Goal: Find specific page/section: Find specific page/section

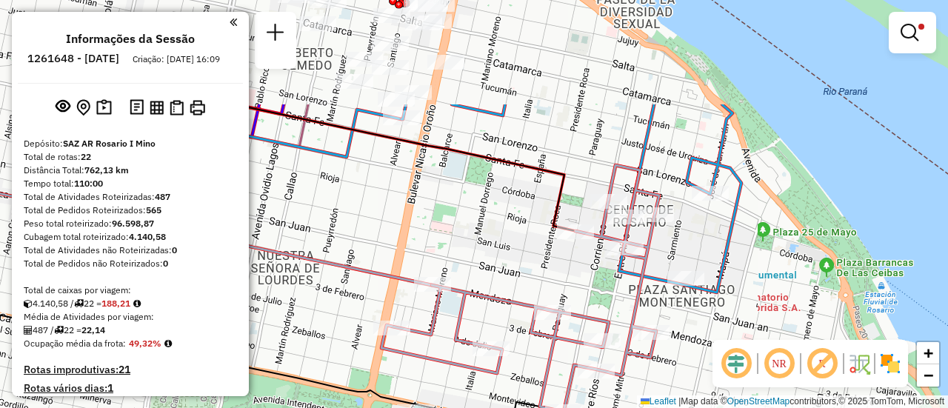
drag, startPoint x: 642, startPoint y: 218, endPoint x: 762, endPoint y: 327, distance: 162.6
click at [725, 363] on hb-router-mapa "Informações da Sessão 1261648 - [DATE] Criação: [DATE] 16:09 Depósito: SAZ AR R…" at bounding box center [474, 204] width 948 height 408
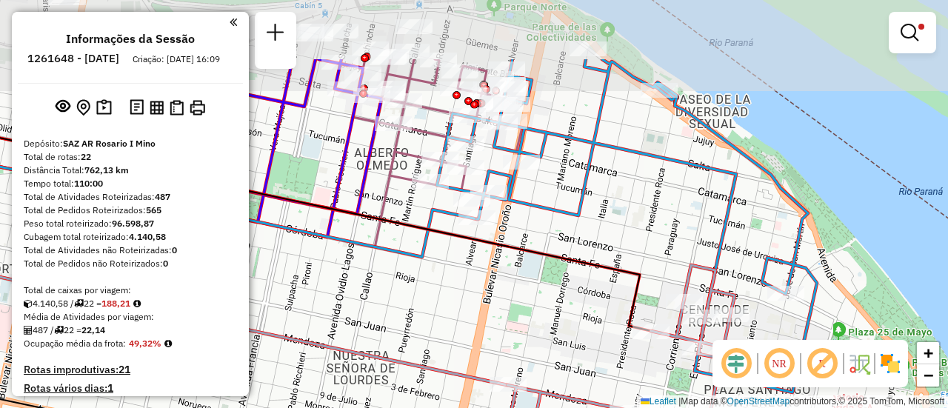
drag, startPoint x: 505, startPoint y: 174, endPoint x: 599, endPoint y: 289, distance: 148.5
click at [570, 288] on icon at bounding box center [297, 228] width 707 height 205
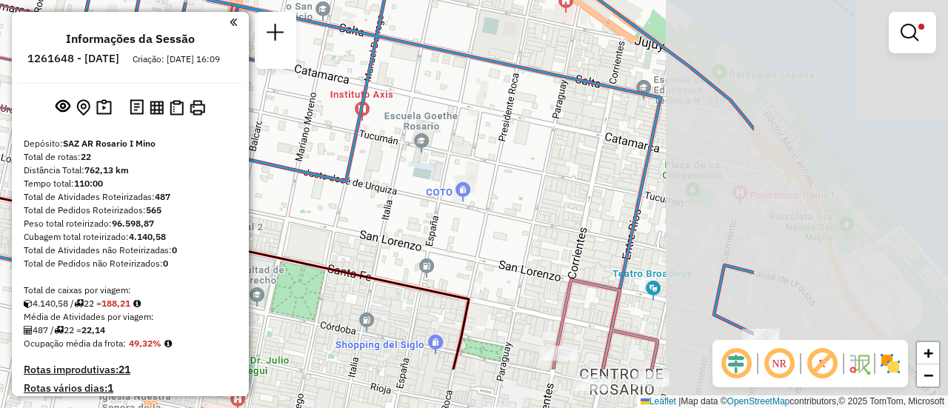
drag, startPoint x: 667, startPoint y: 223, endPoint x: 378, endPoint y: 144, distance: 299.6
click at [378, 144] on div "Limpar filtros Janela de atendimento Grade de atendimento Capacidade Transporta…" at bounding box center [474, 204] width 948 height 408
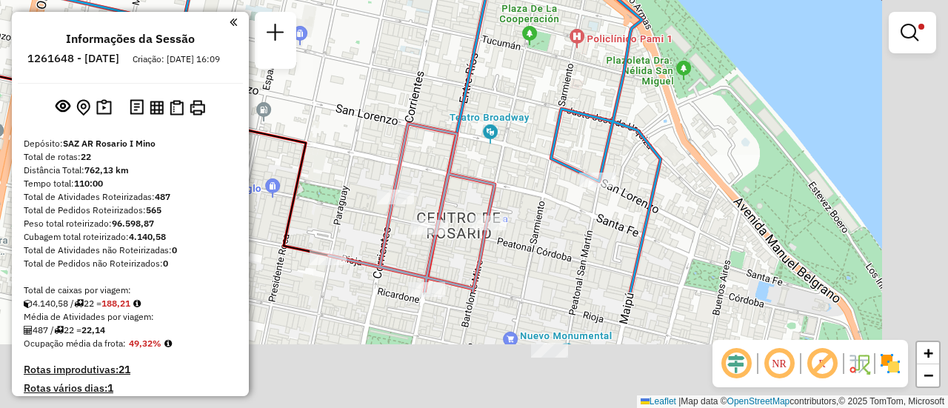
drag, startPoint x: 777, startPoint y: 279, endPoint x: 614, endPoint y: 122, distance: 225.8
click at [614, 122] on icon at bounding box center [281, 48] width 760 height 490
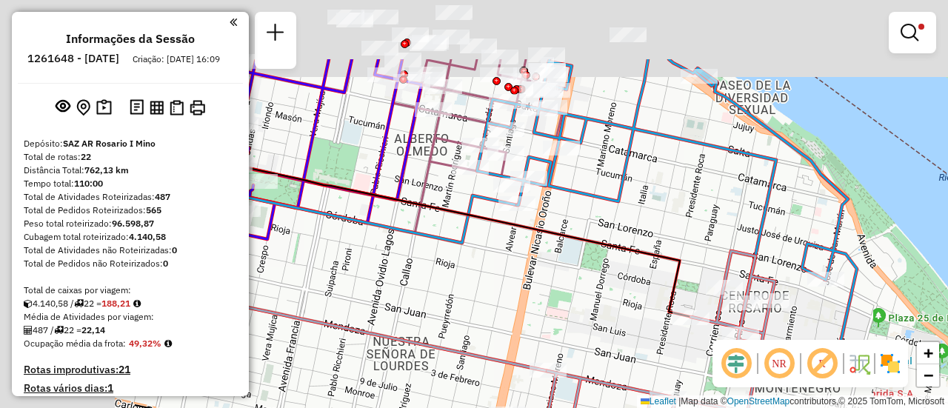
drag, startPoint x: 384, startPoint y: 119, endPoint x: 616, endPoint y: 221, distance: 253.1
click at [616, 221] on div "Limpar filtros Janela de atendimento Grade de atendimento Capacidade Transporta…" at bounding box center [474, 204] width 948 height 408
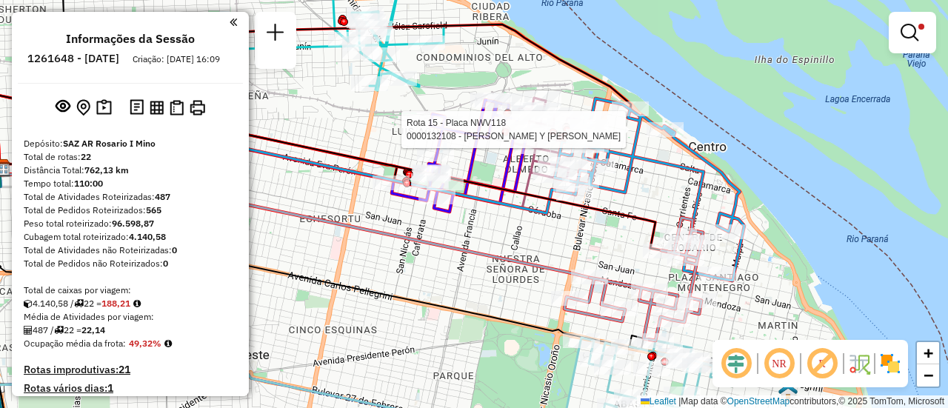
select select "**********"
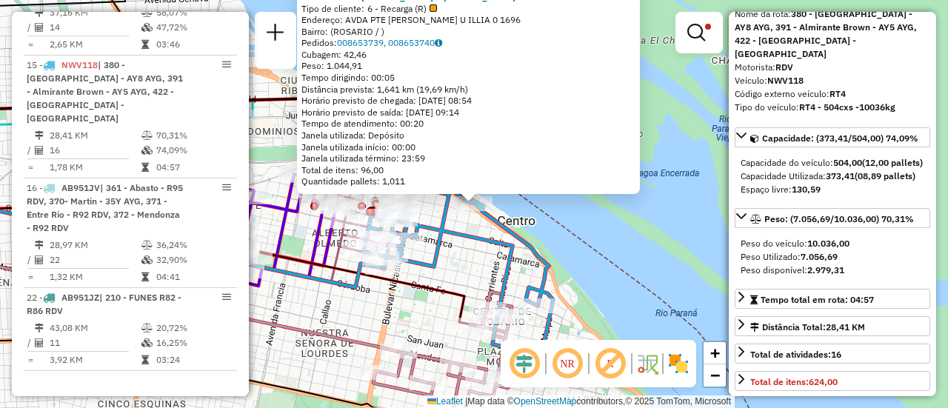
scroll to position [148, 0]
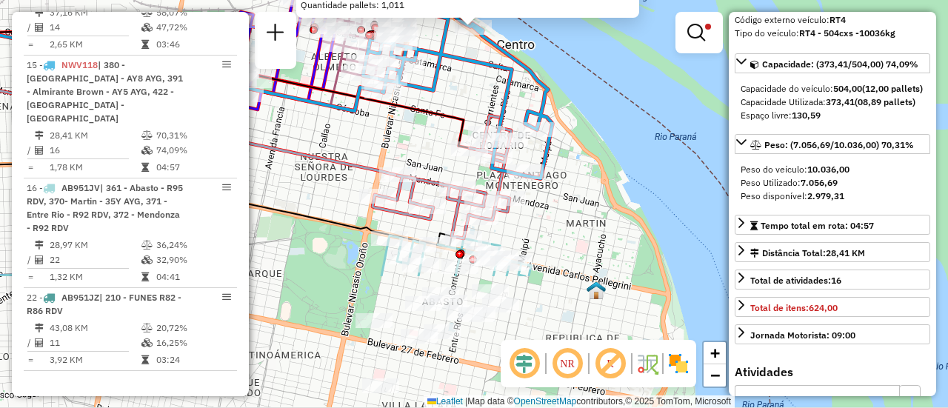
drag, startPoint x: 446, startPoint y: 322, endPoint x: 448, endPoint y: 150, distance: 172.6
click at [448, 150] on div "0000132108 - RITAGLIATI [PERSON_NAME] Y [PERSON_NAME] SH Tipo de cliente: 6 - R…" at bounding box center [474, 204] width 948 height 408
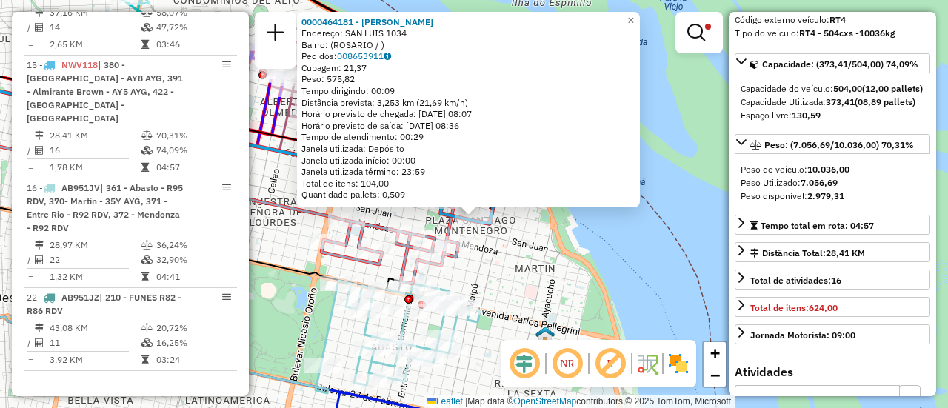
click at [504, 244] on div "0000464181 - [PERSON_NAME]: SAN LUIS 1034 Bairro: ([GEOGRAPHIC_DATA] / ) Pedido…" at bounding box center [474, 204] width 948 height 408
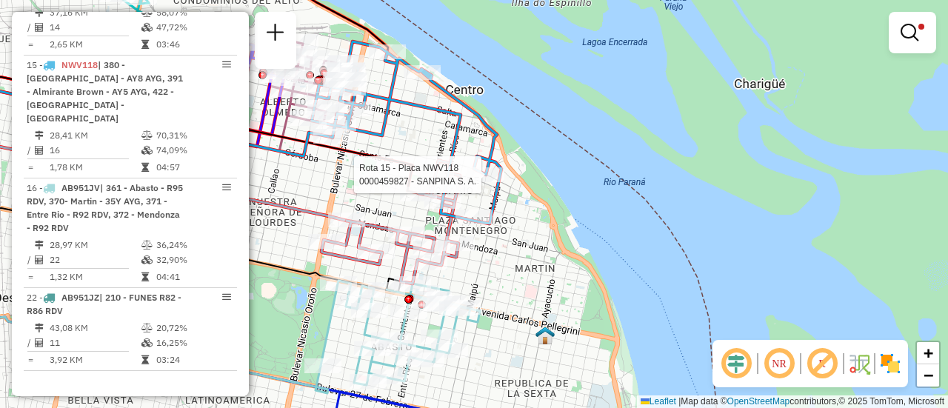
select select "**********"
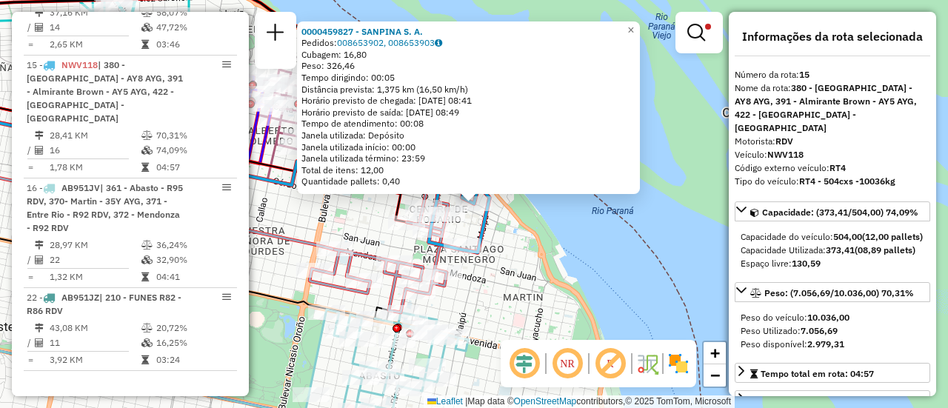
click at [516, 284] on div "0000459827 - SANPINA S. A. Pedidos: 008653902, 008653903 Cubagem: 16,80 Peso: 3…" at bounding box center [474, 204] width 948 height 408
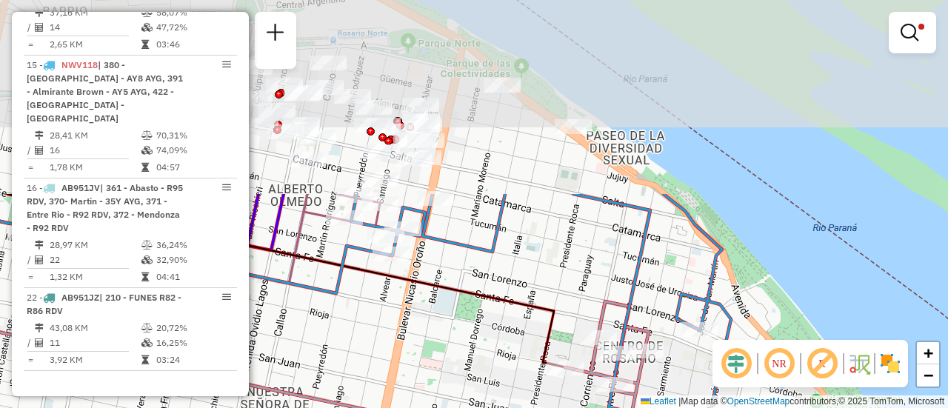
drag, startPoint x: 407, startPoint y: 184, endPoint x: 490, endPoint y: 385, distance: 217.0
click at [489, 382] on div "Limpar filtros Janela de atendimento Grade de atendimento Capacidade Transporta…" at bounding box center [474, 204] width 948 height 408
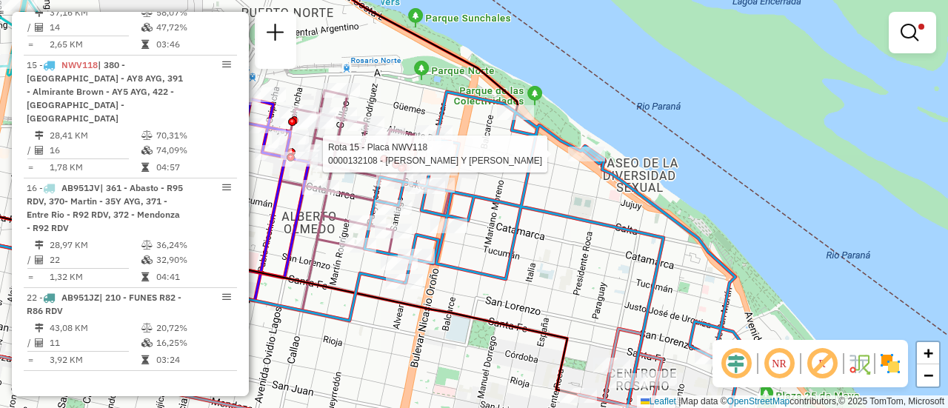
select select "**********"
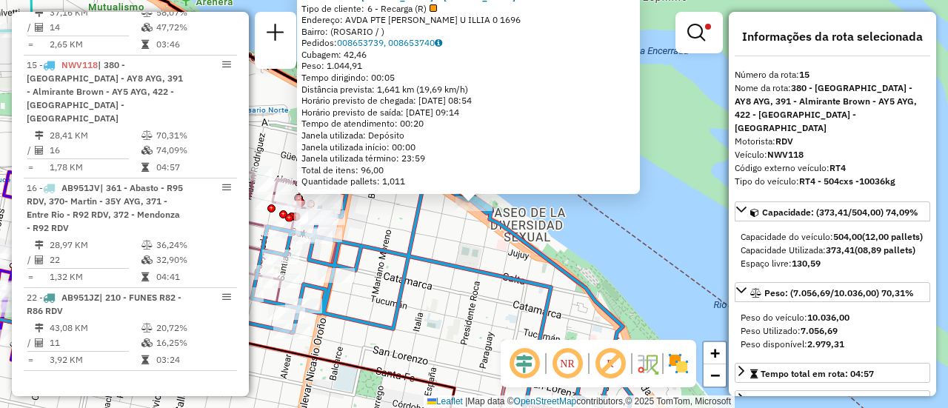
click at [464, 254] on div "0000132108 - RITAGLIATI [PERSON_NAME] Y [PERSON_NAME] SH Tipo de cliente: 6 - R…" at bounding box center [474, 204] width 948 height 408
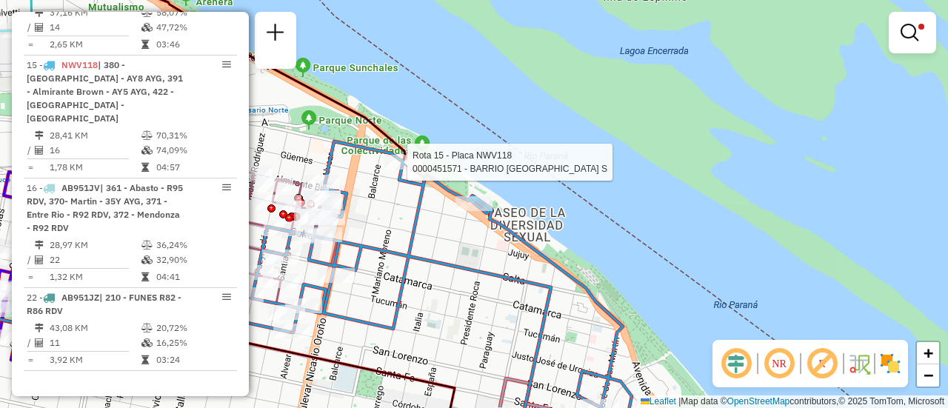
select select "**********"
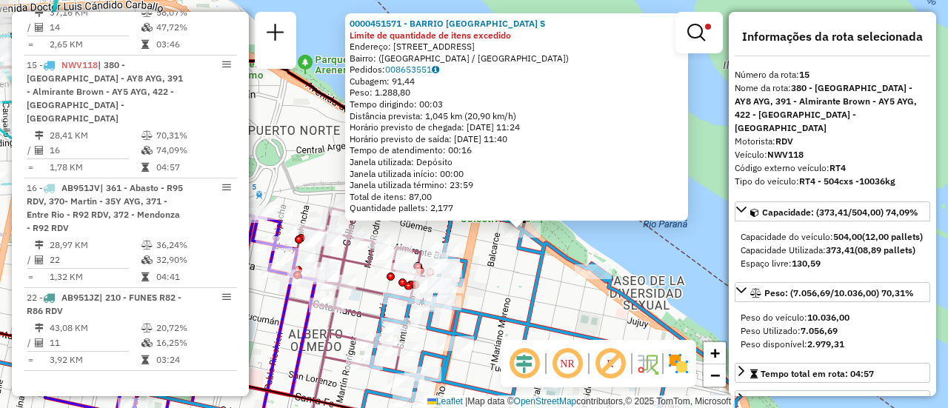
drag, startPoint x: 442, startPoint y: 247, endPoint x: 493, endPoint y: 273, distance: 57.7
click at [490, 274] on div "0000451571 - BARRIO [GEOGRAPHIC_DATA] S Limite de quantidade de itens excedido …" at bounding box center [474, 204] width 948 height 408
click at [493, 273] on div "0000451571 - BARRIO [GEOGRAPHIC_DATA] S Limite de quantidade de itens excedido …" at bounding box center [474, 204] width 948 height 408
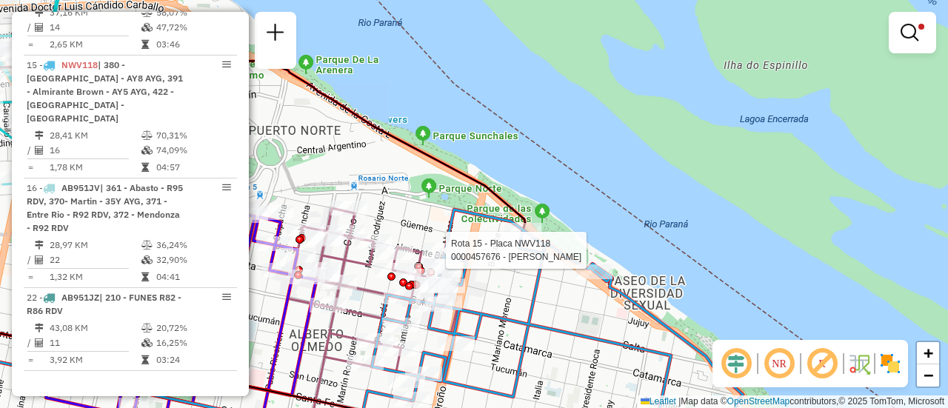
select select "**********"
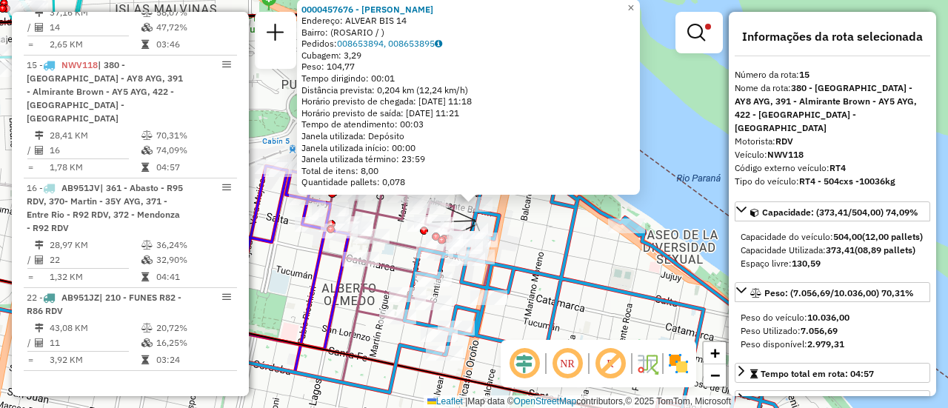
click at [570, 241] on icon at bounding box center [594, 306] width 380 height 285
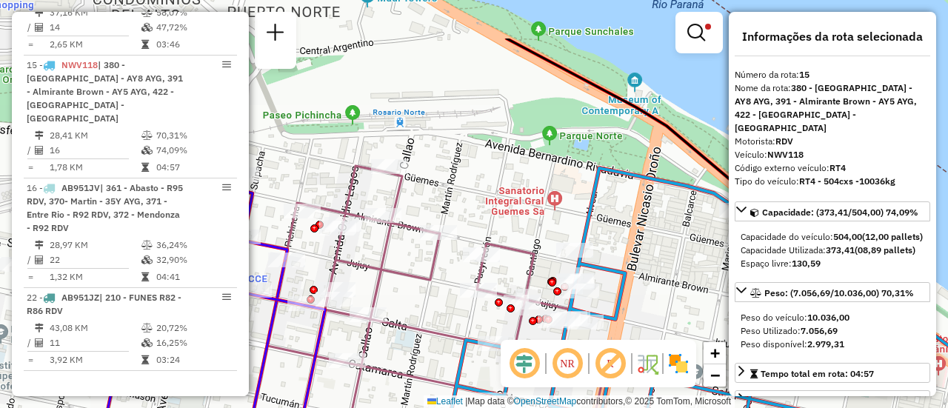
drag, startPoint x: 409, startPoint y: 199, endPoint x: 524, endPoint y: 256, distance: 128.5
click at [524, 256] on icon at bounding box center [446, 329] width 358 height 327
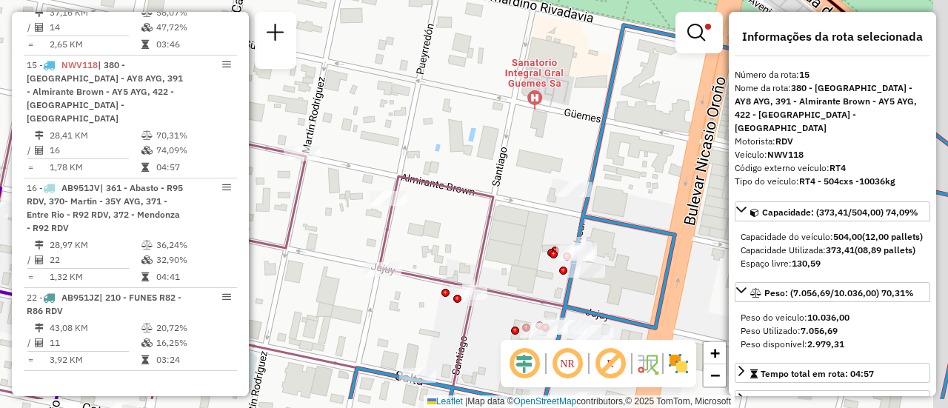
drag, startPoint x: 687, startPoint y: 256, endPoint x: 617, endPoint y: 242, distance: 71.8
click at [634, 224] on icon at bounding box center [676, 212] width 652 height 374
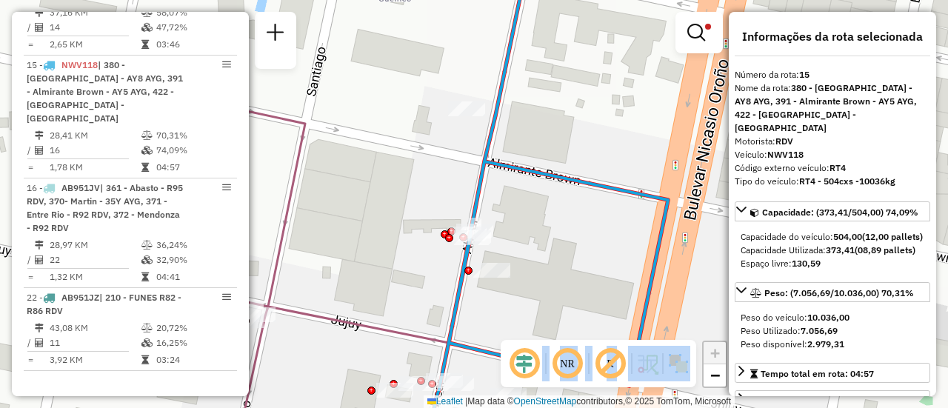
drag, startPoint x: 507, startPoint y: 340, endPoint x: 599, endPoint y: 66, distance: 288.9
click at [599, 66] on hb-router-mapa "Informações da Sessão 1261648 - [DATE] Criação: [DATE] 16:09 Depósito: SAZ AR R…" at bounding box center [474, 204] width 948 height 408
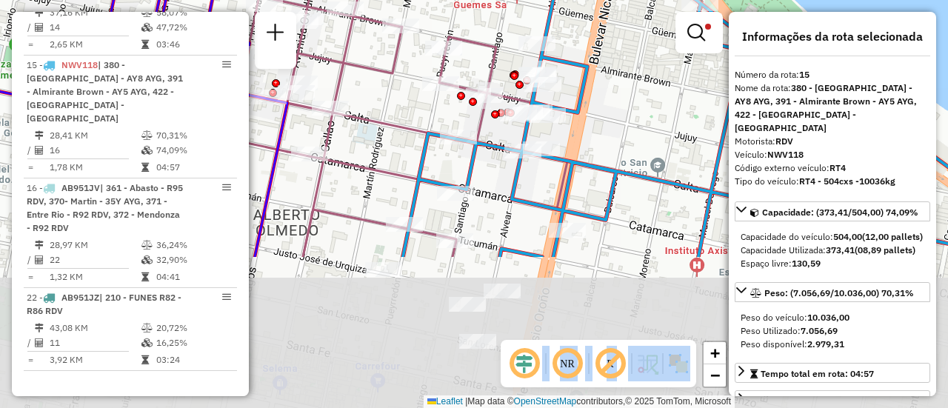
drag, startPoint x: 444, startPoint y: 351, endPoint x: 427, endPoint y: 159, distance: 192.6
click at [427, 159] on icon at bounding box center [714, 109] width 623 height 296
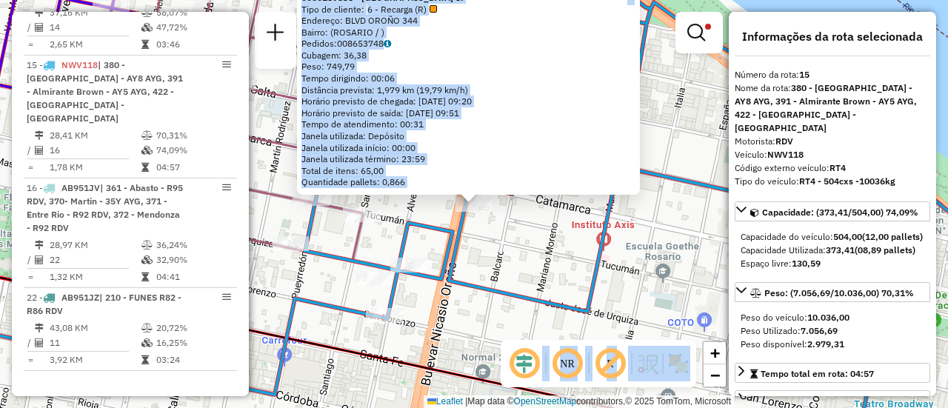
click at [507, 271] on div "0000159536 - [GEOGRAPHIC_DATA] S. Tipo de cliente: 6 - Recarga (R) Endereço: BL…" at bounding box center [474, 204] width 948 height 408
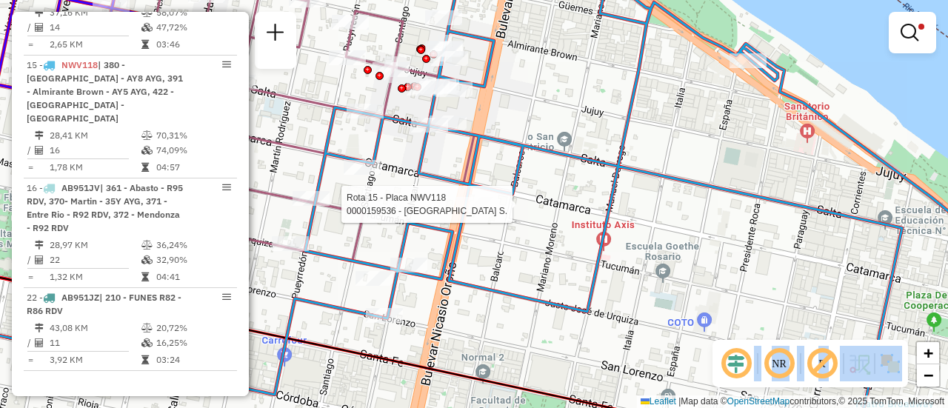
select select "**********"
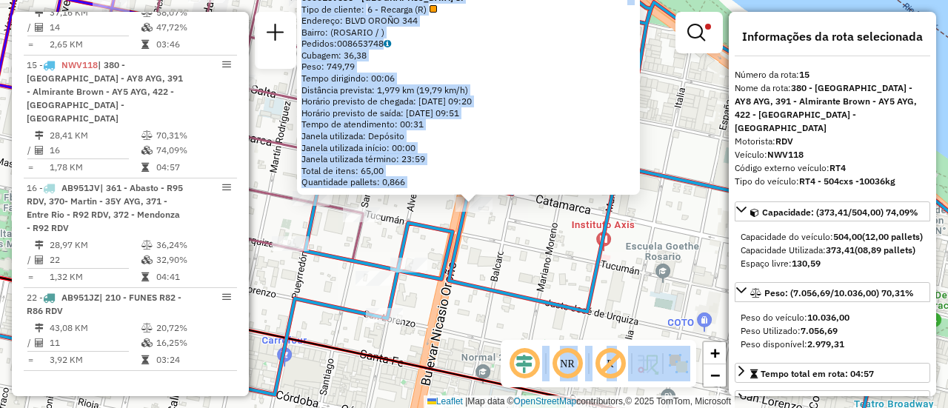
click at [491, 250] on div "0000159536 - [GEOGRAPHIC_DATA] S. Tipo de cliente: 6 - Recarga (R) Endereço: BL…" at bounding box center [474, 204] width 948 height 408
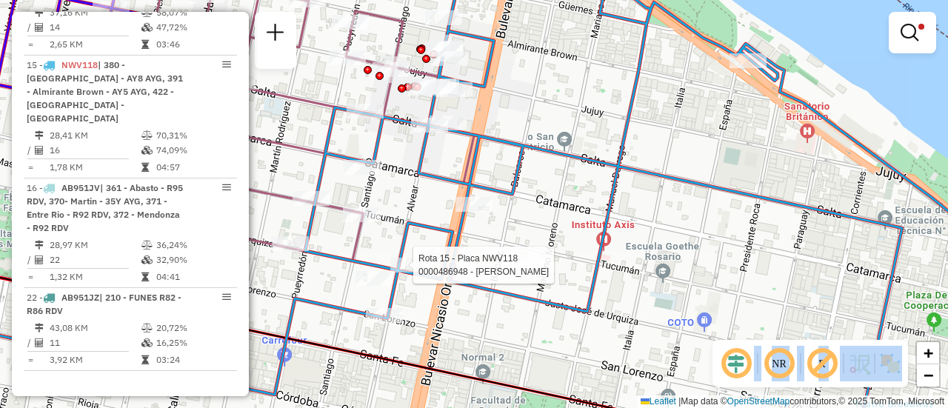
select select "**********"
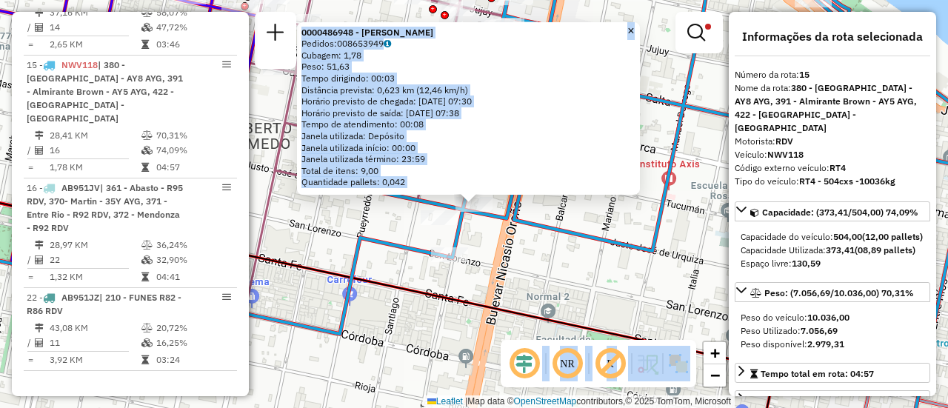
click at [536, 270] on div "0000486948 - [PERSON_NAME]: 008653949 Cubagem: 1,78 Peso: 51,63 Tempo dirigindo…" at bounding box center [474, 204] width 948 height 408
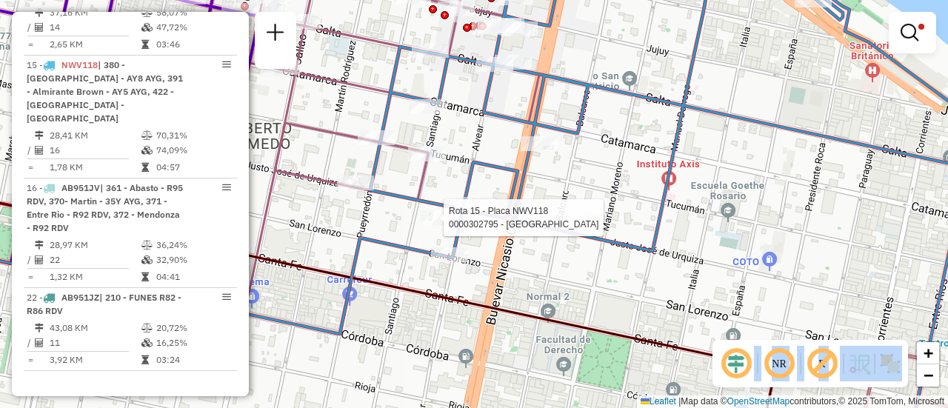
select select "**********"
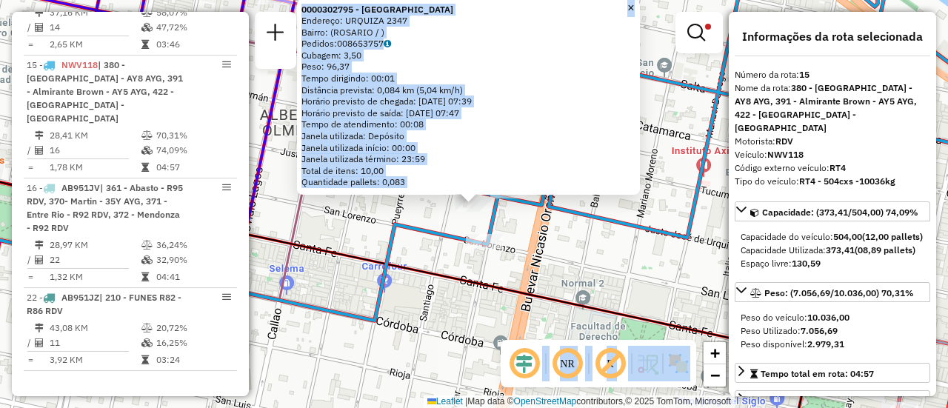
click at [541, 253] on div "0000302795 - VILLANUEVA M Endereço: URQUIZA 2347 Bairro: ([GEOGRAPHIC_DATA] / )…" at bounding box center [474, 204] width 948 height 408
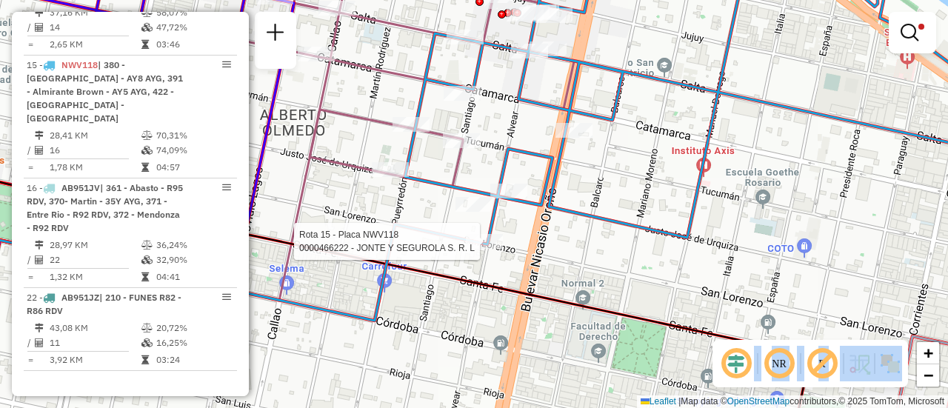
select select "**********"
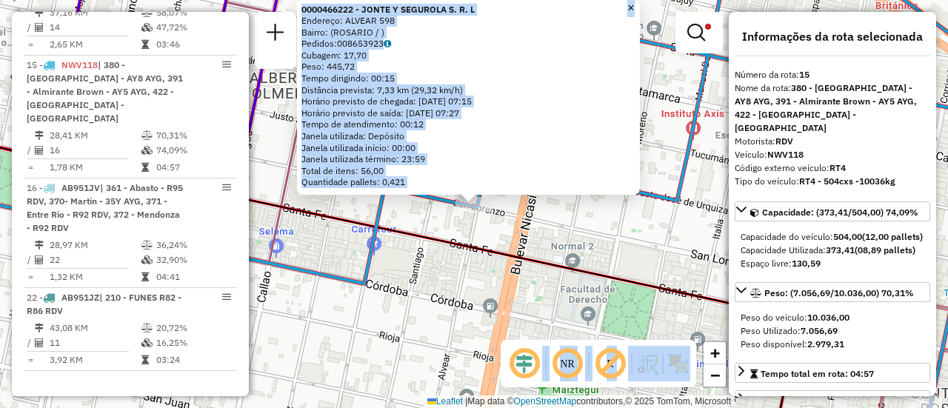
click at [441, 299] on div "0000466222 - JONTE Y SEGUROLA S. R. L Endereço: ALVEAR 598 Bairro: ([GEOGRAPHIC…" at bounding box center [474, 204] width 948 height 408
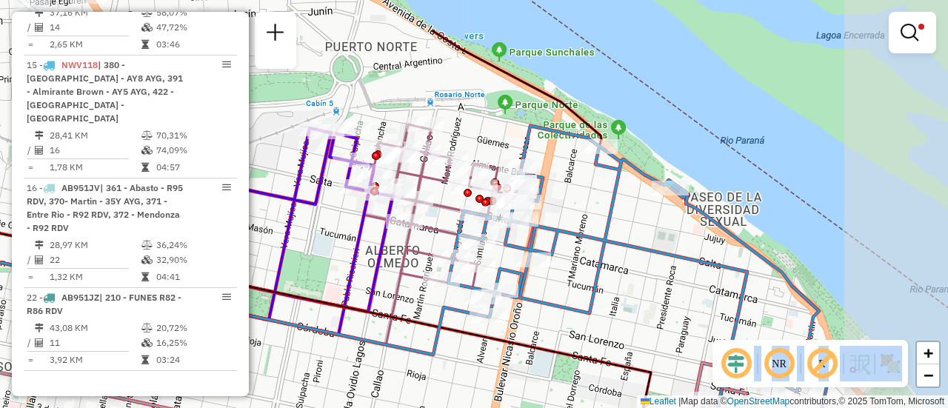
drag, startPoint x: 530, startPoint y: 193, endPoint x: 378, endPoint y: 266, distance: 168.7
click at [373, 266] on icon at bounding box center [257, 239] width 270 height 223
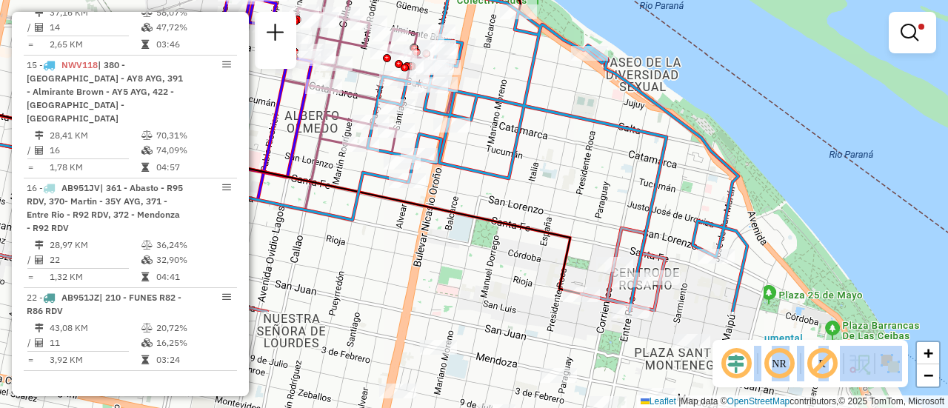
drag, startPoint x: 649, startPoint y: 307, endPoint x: 571, endPoint y: 170, distance: 157.6
click at [571, 170] on div "Limpar filtros Janela de atendimento Grade de atendimento Capacidade Transporta…" at bounding box center [474, 204] width 948 height 408
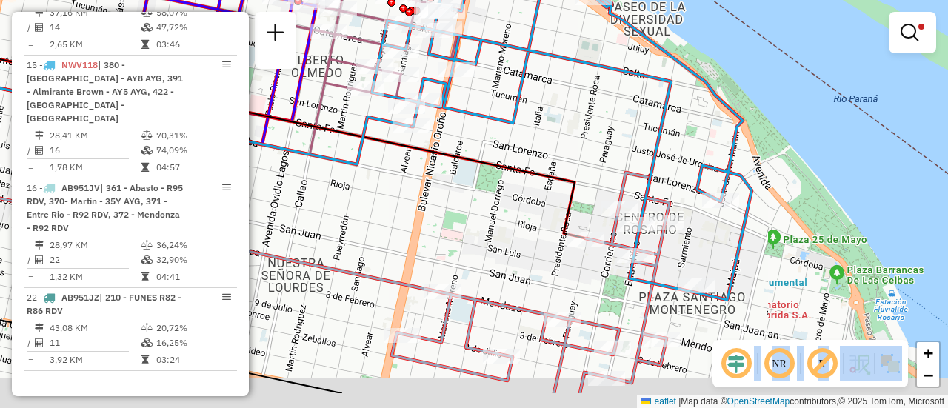
drag, startPoint x: 711, startPoint y: 264, endPoint x: 710, endPoint y: 213, distance: 51.1
click at [710, 213] on div "Limpar filtros Janela de atendimento Grade de atendimento Capacidade Transporta…" at bounding box center [474, 204] width 948 height 408
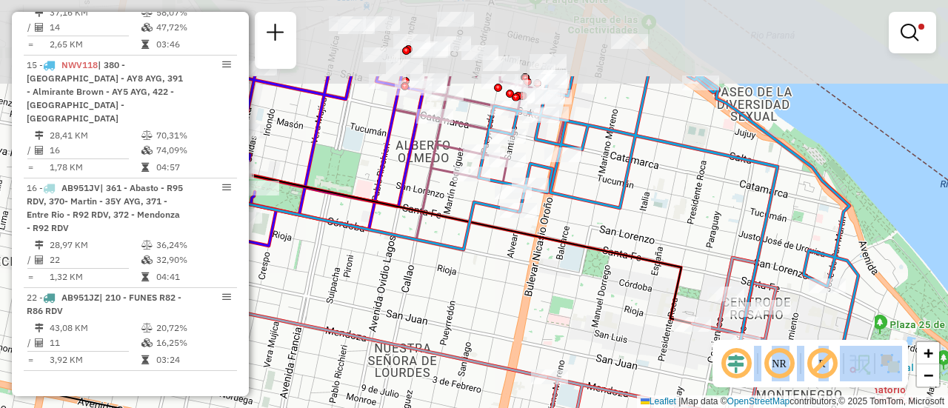
drag, startPoint x: 479, startPoint y: 232, endPoint x: 563, endPoint y: 279, distance: 96.5
click at [596, 349] on div "Limpar filtros Janela de atendimento Grade de atendimento Capacidade Transporta…" at bounding box center [474, 204] width 948 height 408
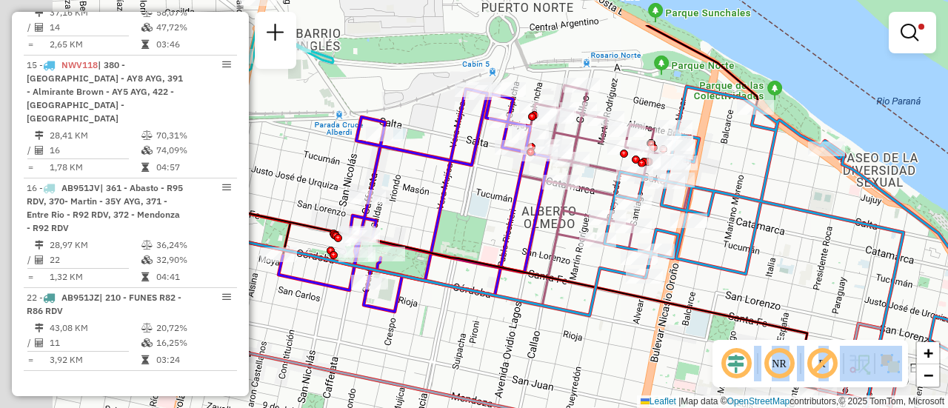
drag, startPoint x: 485, startPoint y: 259, endPoint x: 610, endPoint y: 325, distance: 142.2
click at [610, 325] on div "Limpar filtros Janela de atendimento Grade de atendimento Capacidade Transporta…" at bounding box center [474, 204] width 948 height 408
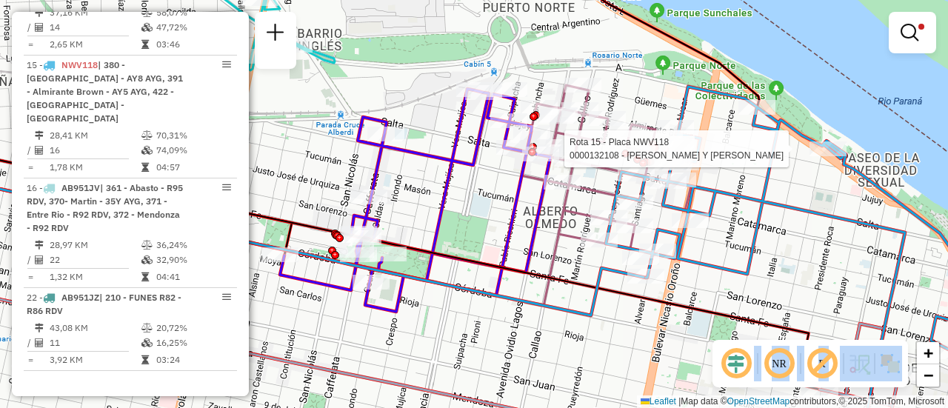
select select "**********"
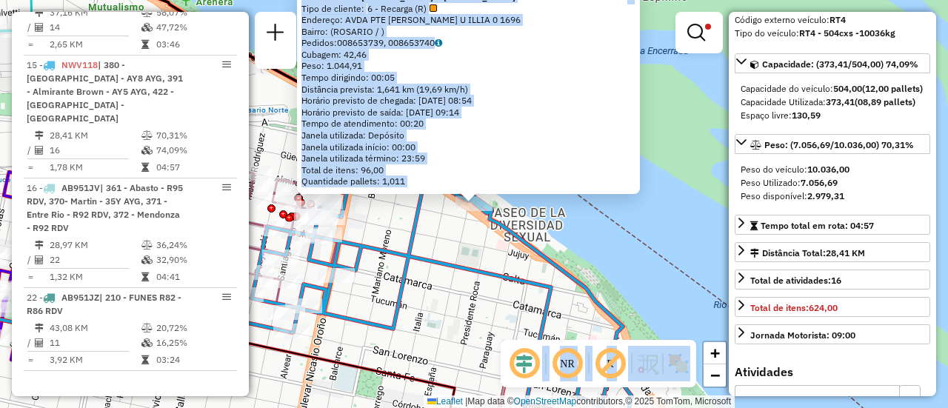
click at [489, 305] on div "0000132108 - RITAGLIATI [PERSON_NAME] Y [PERSON_NAME] SH Tipo de cliente: 6 - R…" at bounding box center [474, 204] width 948 height 408
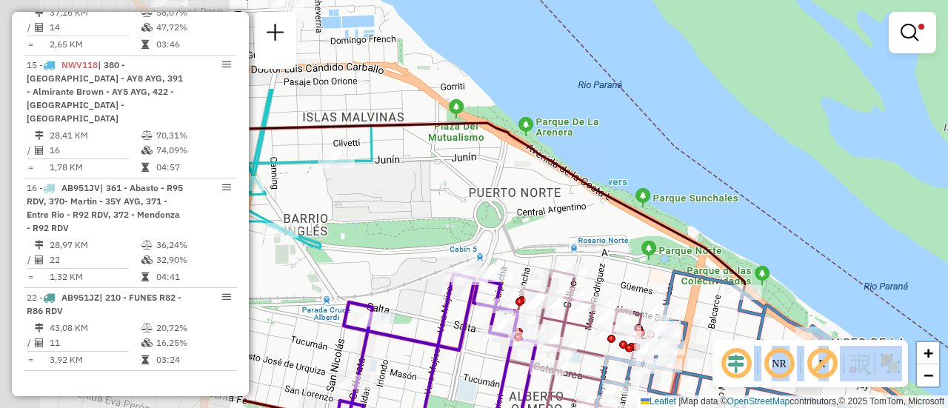
drag, startPoint x: 384, startPoint y: 219, endPoint x: 828, endPoint y: 350, distance: 463.6
click at [830, 356] on hb-router-mapa "Informações da Sessão 1261648 - [DATE] Criação: [DATE] 16:09 Depósito: SAZ AR R…" at bounding box center [474, 204] width 948 height 408
